Goal: Check status

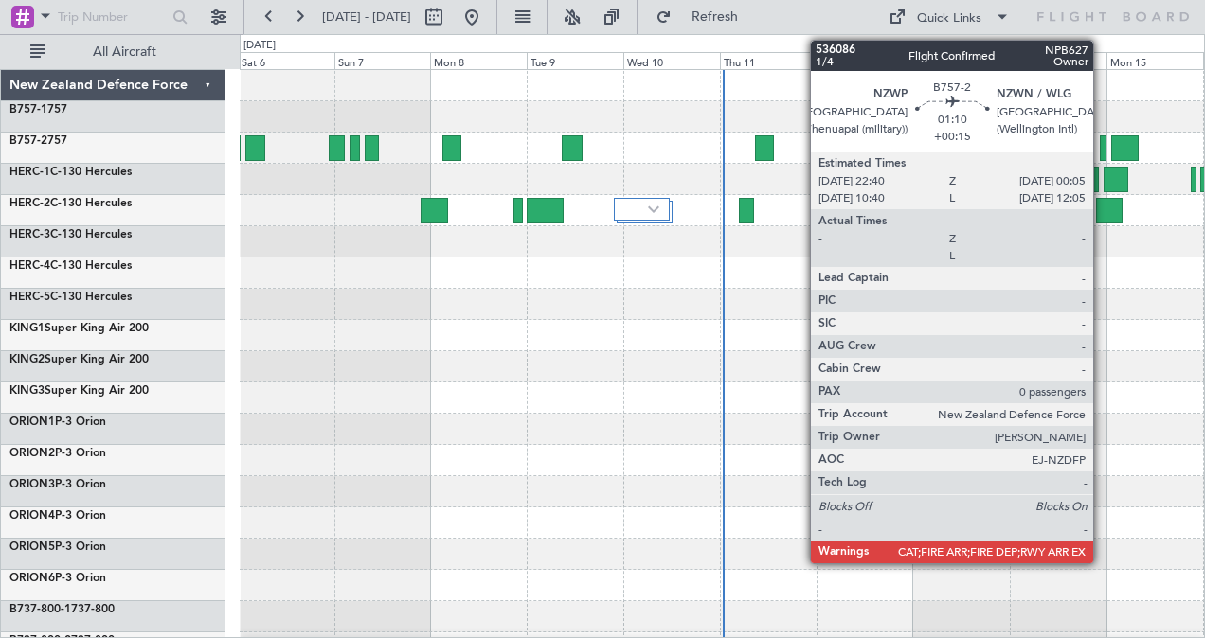
click at [1102, 144] on div at bounding box center [1103, 148] width 7 height 26
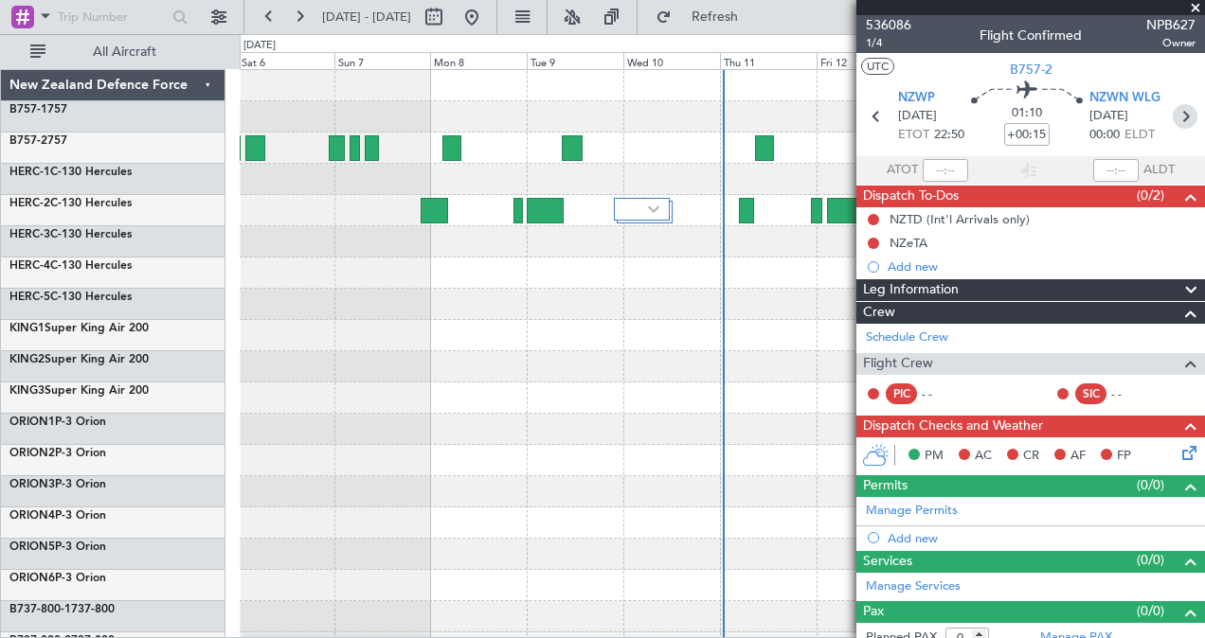
click at [1174, 114] on icon at bounding box center [1185, 116] width 25 height 25
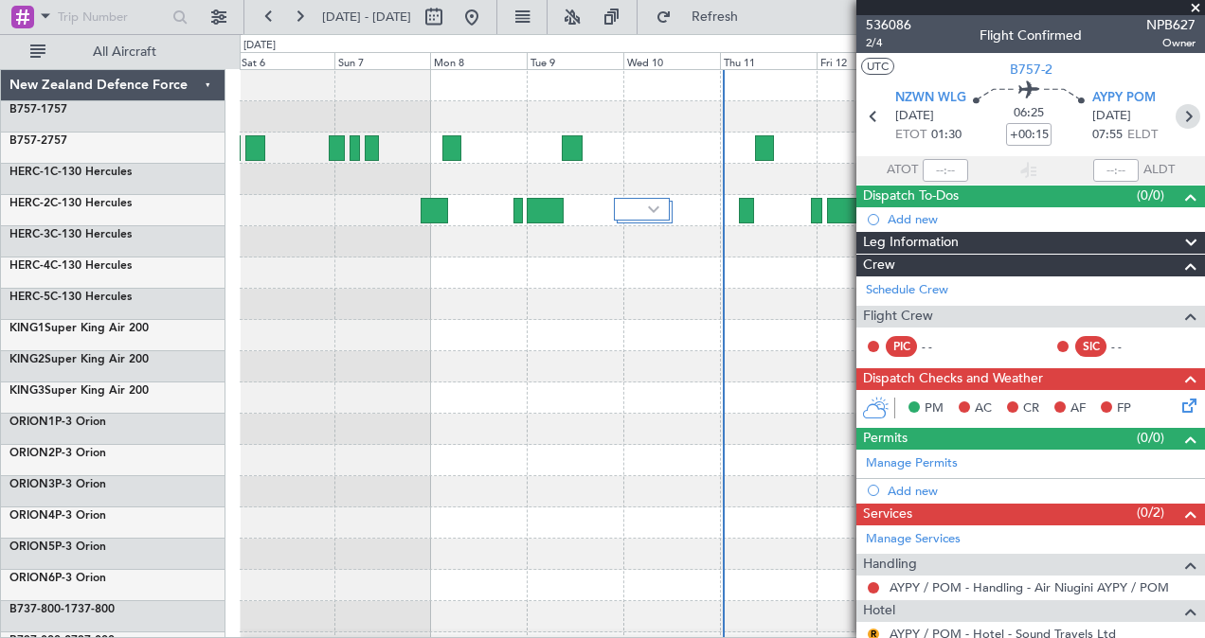
click at [1175, 114] on icon at bounding box center [1187, 116] width 25 height 25
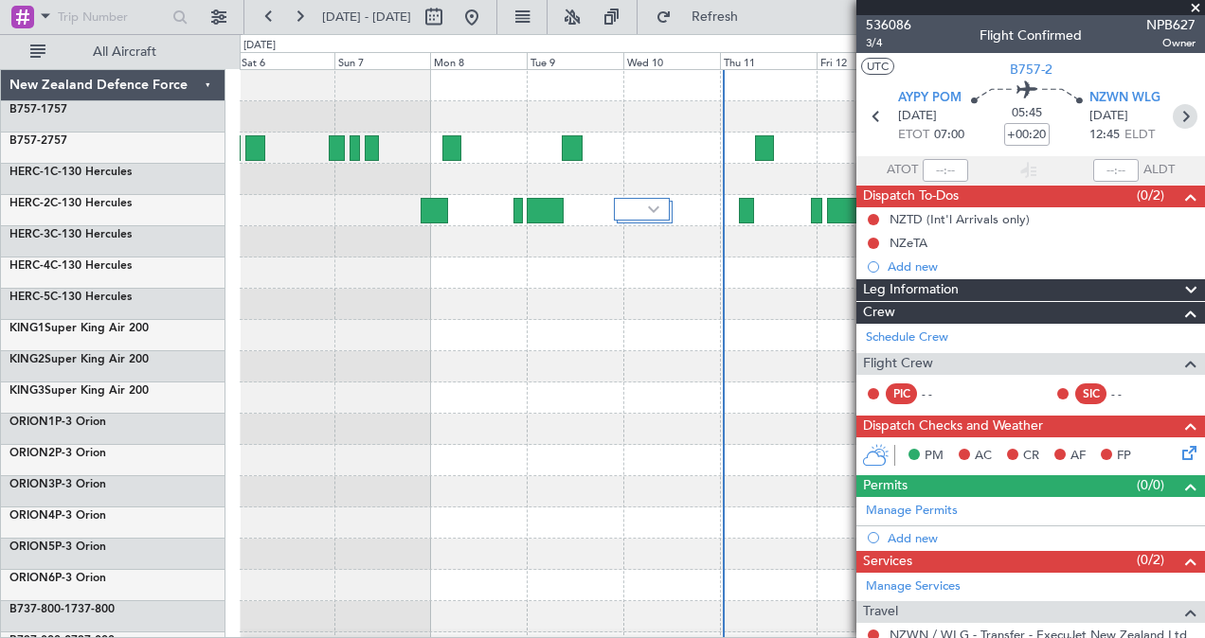
click at [1174, 114] on icon at bounding box center [1185, 116] width 25 height 25
type input "+00:15"
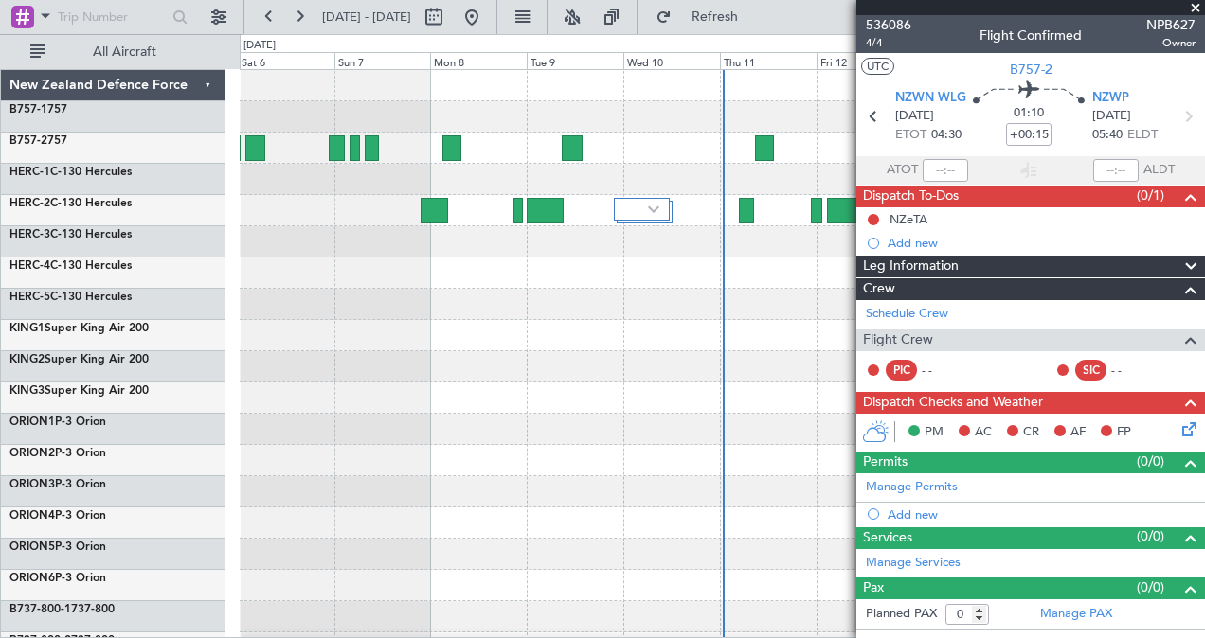
click at [790, 281] on div at bounding box center [722, 273] width 965 height 31
click at [1194, 3] on span at bounding box center [1195, 8] width 19 height 17
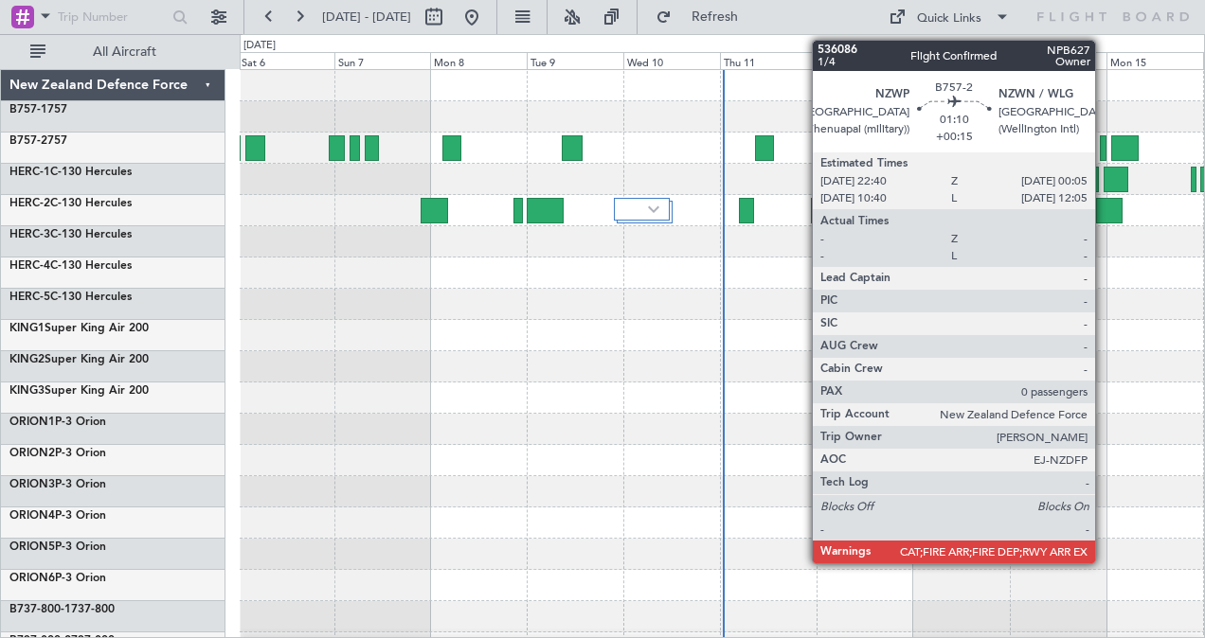
click at [1104, 143] on div at bounding box center [1103, 148] width 7 height 26
click at [1104, 143] on fb-app "[DATE] - [DATE] Refresh Quick Links All Aircraft New Zealand Defence Force B757…" at bounding box center [602, 326] width 1205 height 624
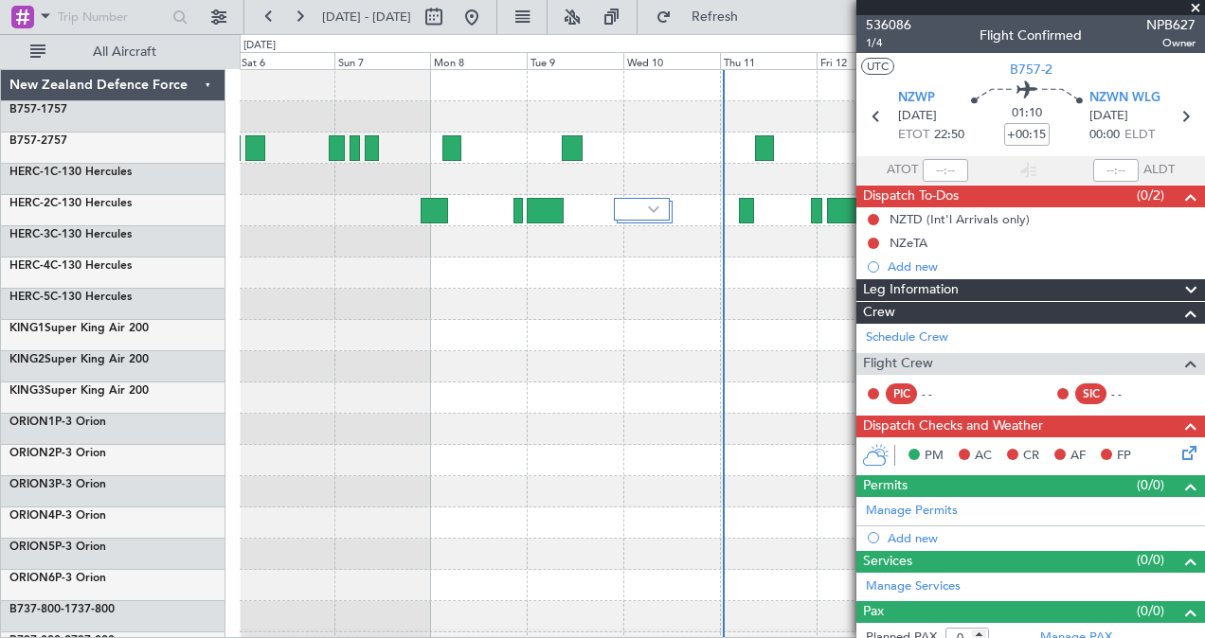
click at [1198, 4] on span at bounding box center [1195, 8] width 19 height 17
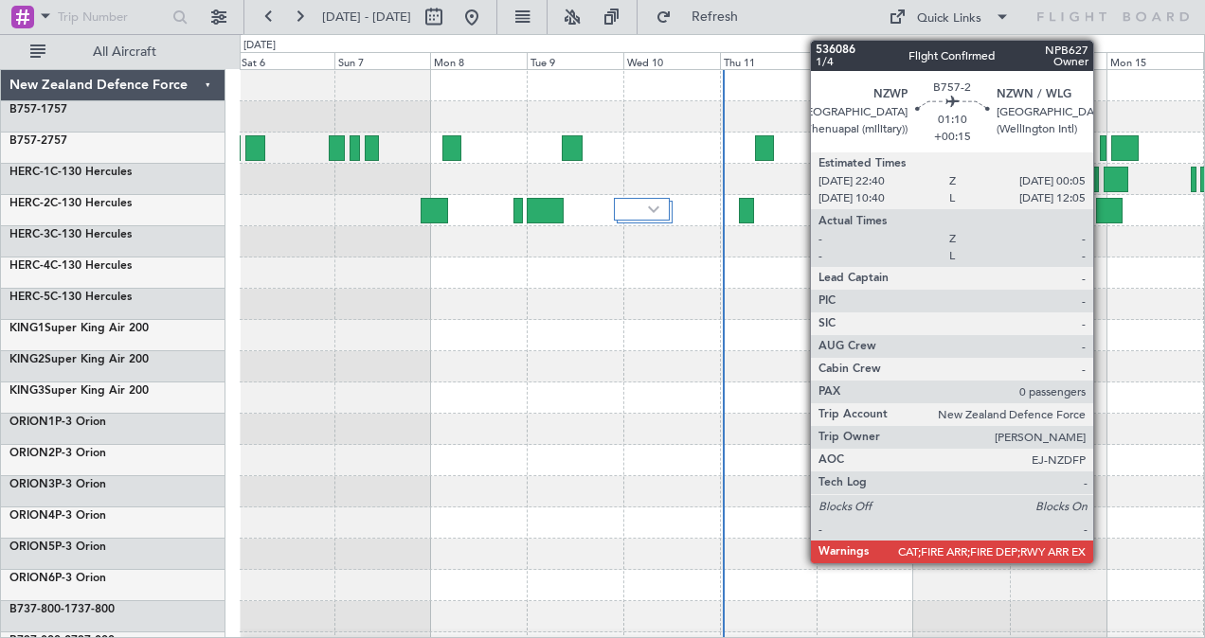
click at [1102, 144] on div at bounding box center [1103, 148] width 7 height 26
